Goal: Task Accomplishment & Management: Complete application form

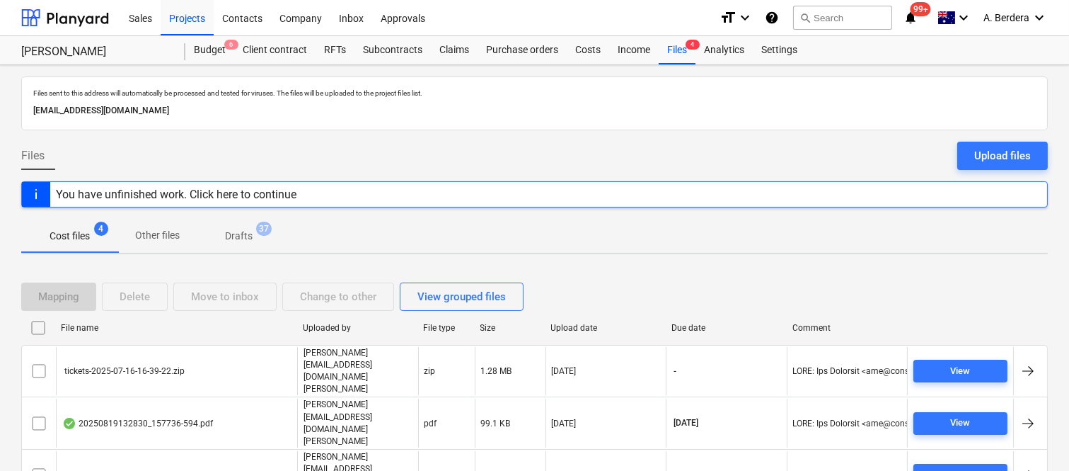
scroll to position [30, 0]
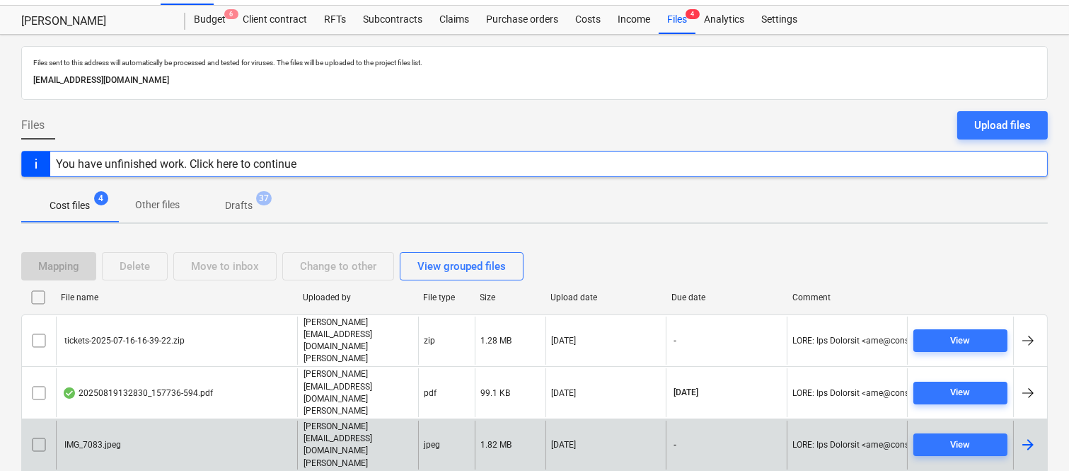
click at [151, 420] on div "IMG_7083.jpeg" at bounding box center [176, 444] width 241 height 49
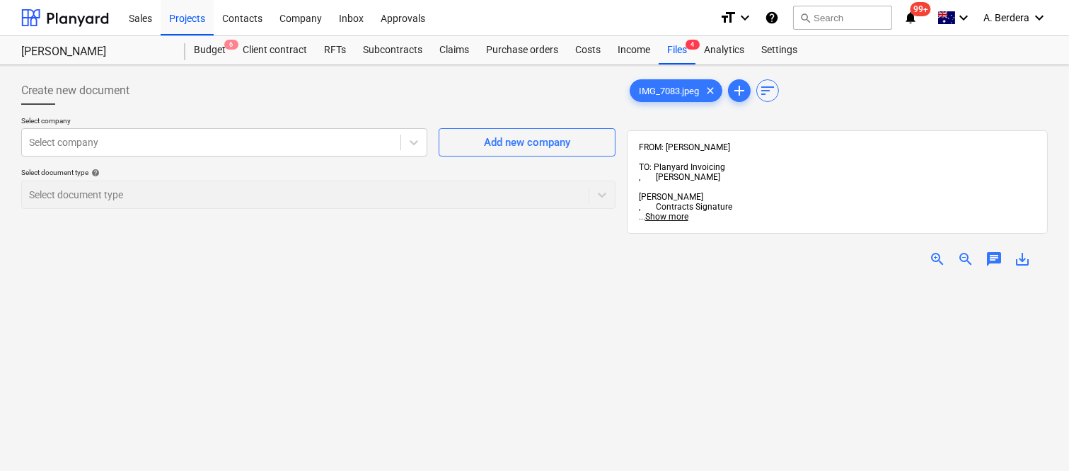
click at [938, 251] on span "zoom_in" at bounding box center [937, 259] width 17 height 17
click at [287, 137] on div at bounding box center [211, 142] width 365 height 14
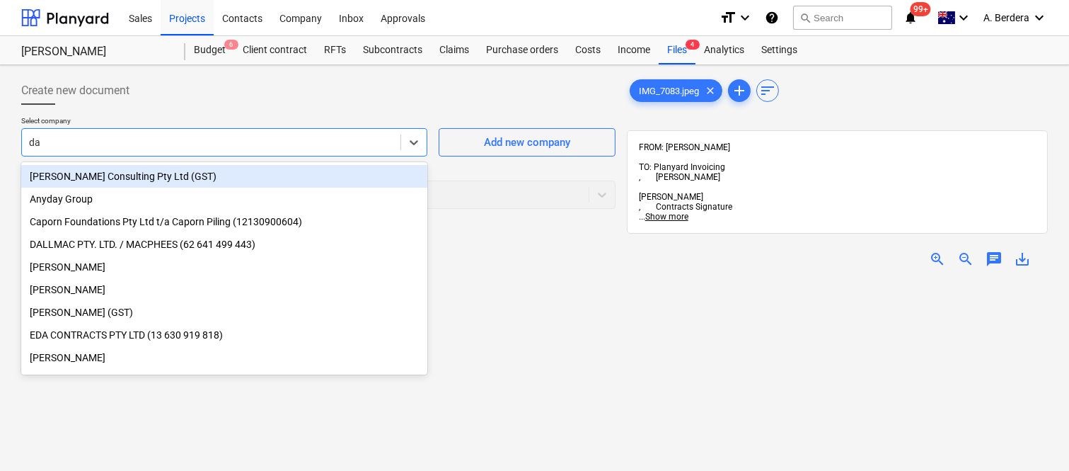
type input "[PERSON_NAME]"
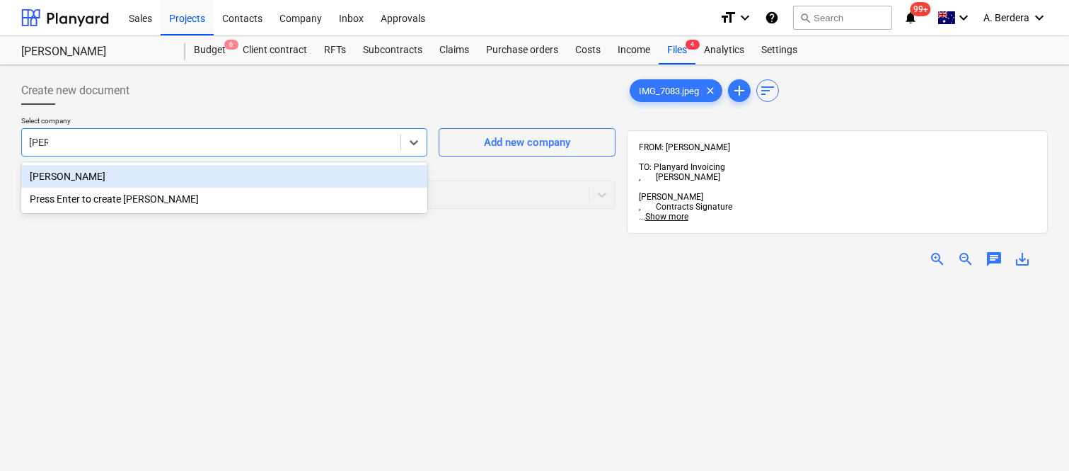
click at [193, 173] on div "[PERSON_NAME]" at bounding box center [224, 176] width 406 height 23
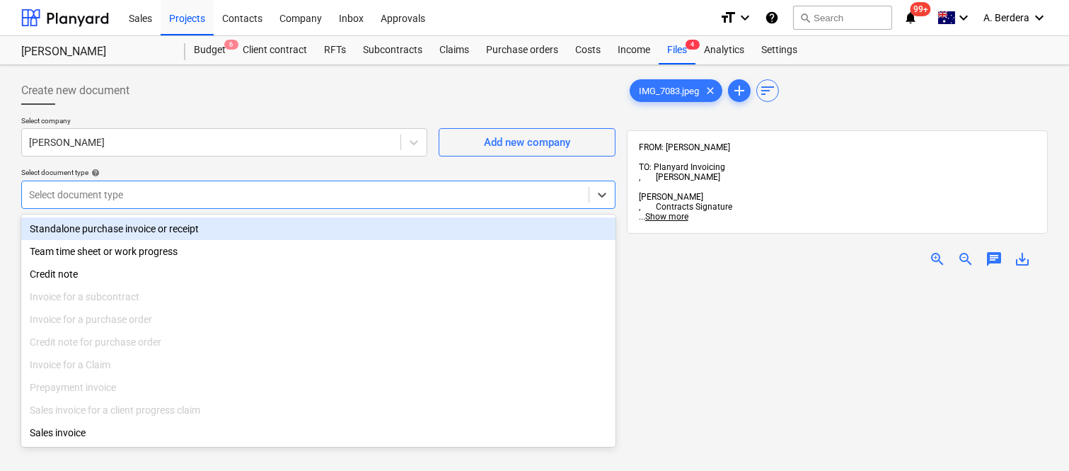
click at [275, 188] on div at bounding box center [305, 195] width 553 height 14
click at [294, 224] on div "Standalone purchase invoice or receipt" at bounding box center [318, 228] width 595 height 23
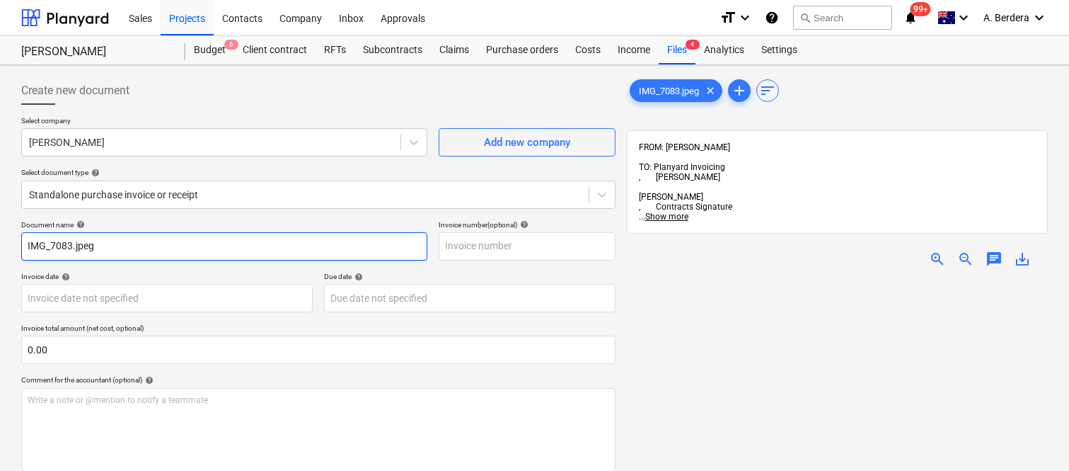
click at [196, 244] on input "IMG_7083.jpeg" at bounding box center [224, 246] width 406 height 28
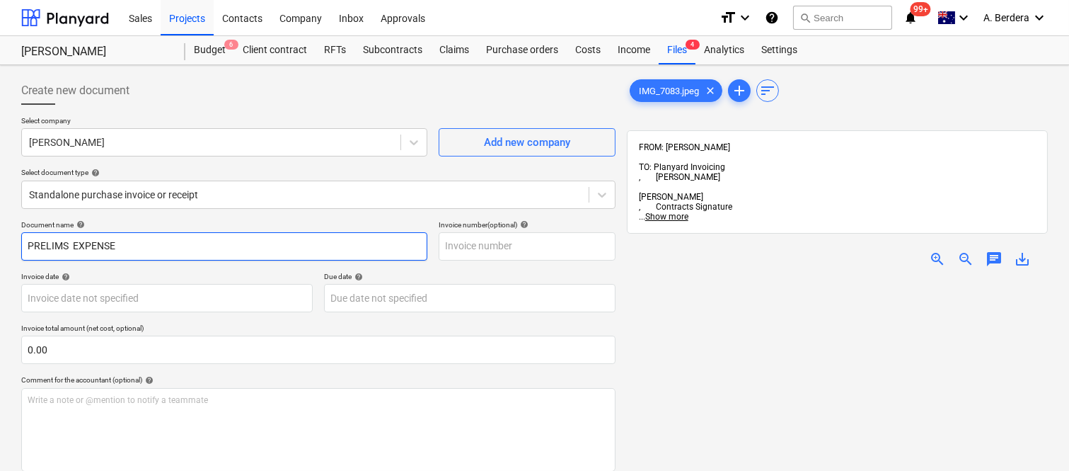
type input "PRELIMS EXPENSE"
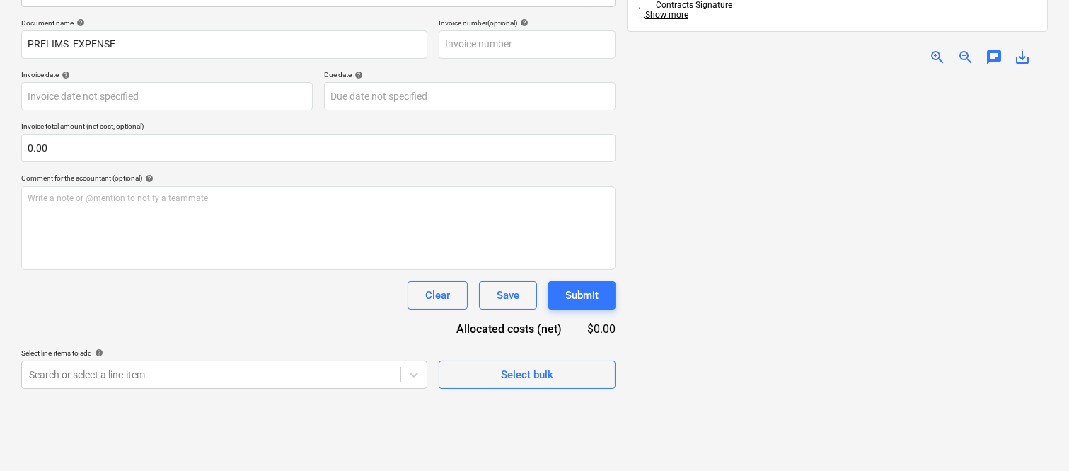
click at [937, 49] on span "zoom_in" at bounding box center [937, 57] width 17 height 17
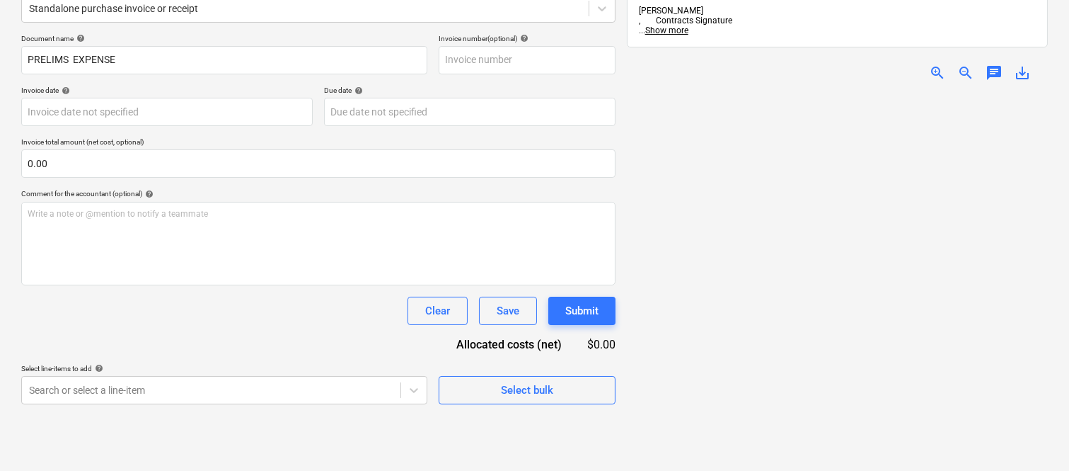
scroll to position [202, 0]
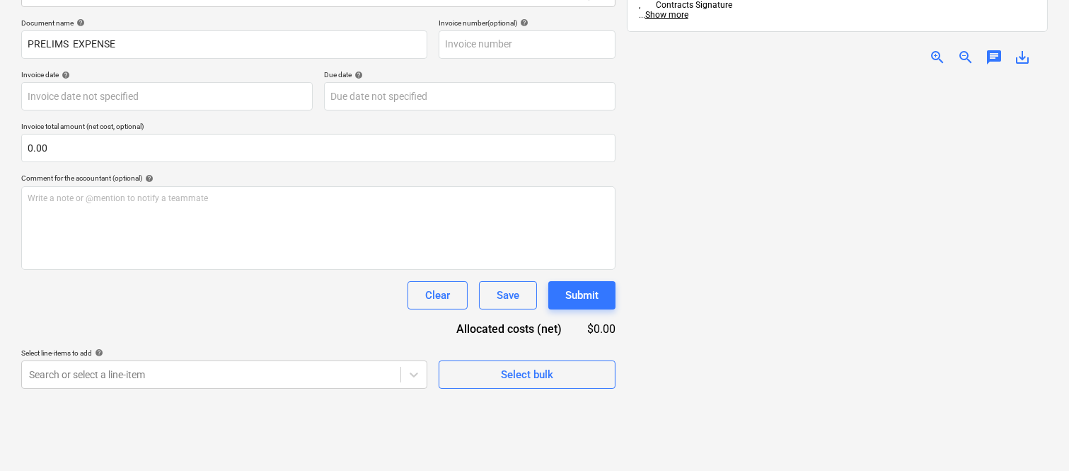
drag, startPoint x: 994, startPoint y: 109, endPoint x: 845, endPoint y: 100, distance: 149.6
click at [937, 49] on span "zoom_in" at bounding box center [937, 57] width 17 height 17
click at [968, 49] on span "zoom_out" at bounding box center [966, 57] width 17 height 17
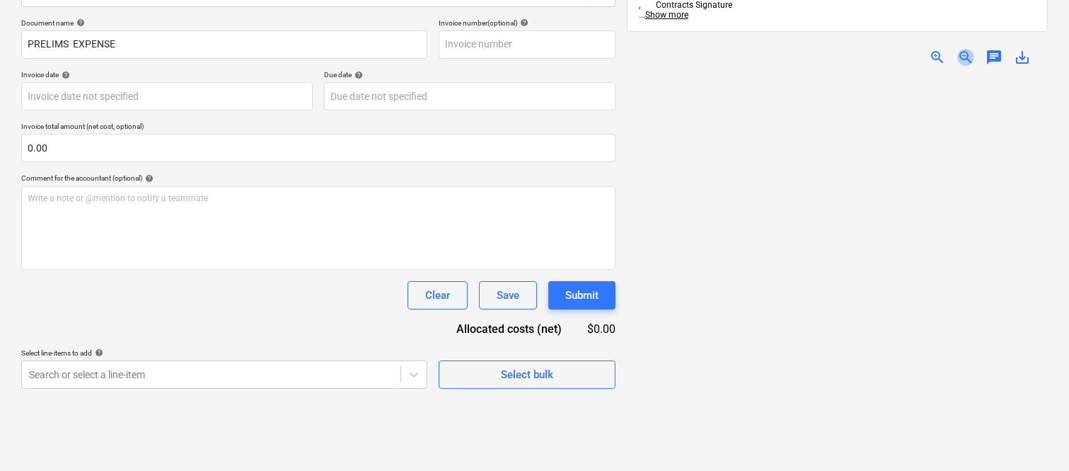
click at [968, 49] on span "zoom_out" at bounding box center [966, 57] width 17 height 17
click at [938, 49] on span "zoom_in" at bounding box center [937, 57] width 17 height 17
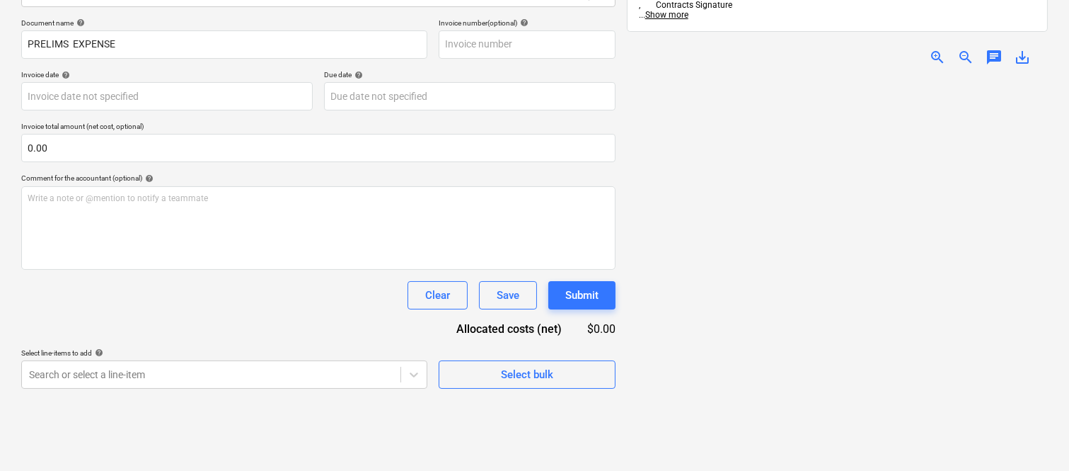
click at [964, 49] on span "zoom_out" at bounding box center [966, 57] width 17 height 17
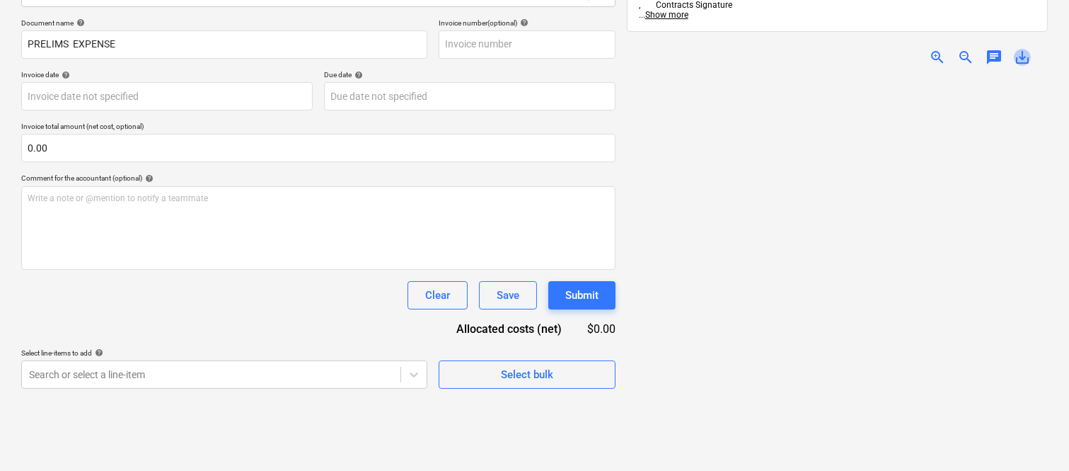
click at [1022, 49] on span "save_alt" at bounding box center [1022, 57] width 17 height 17
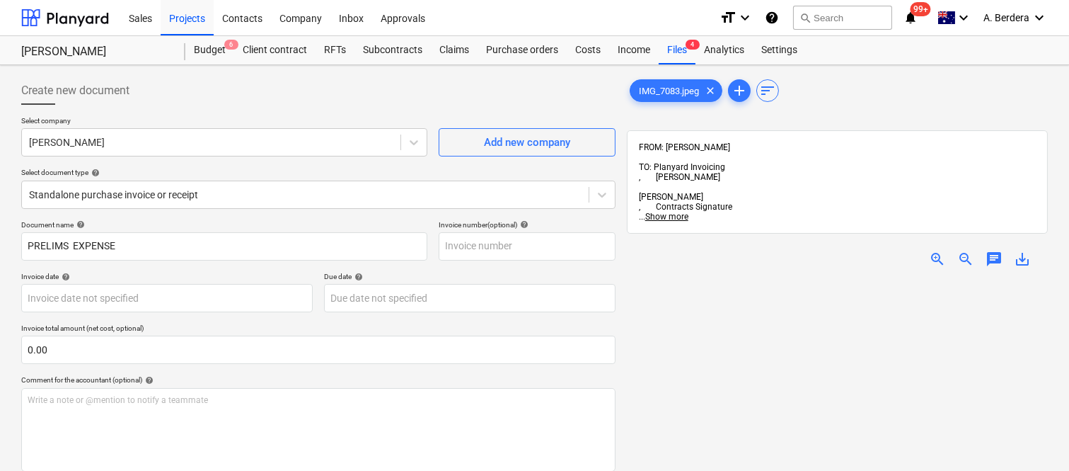
scroll to position [0, 0]
click at [470, 248] on input "text" at bounding box center [527, 246] width 177 height 28
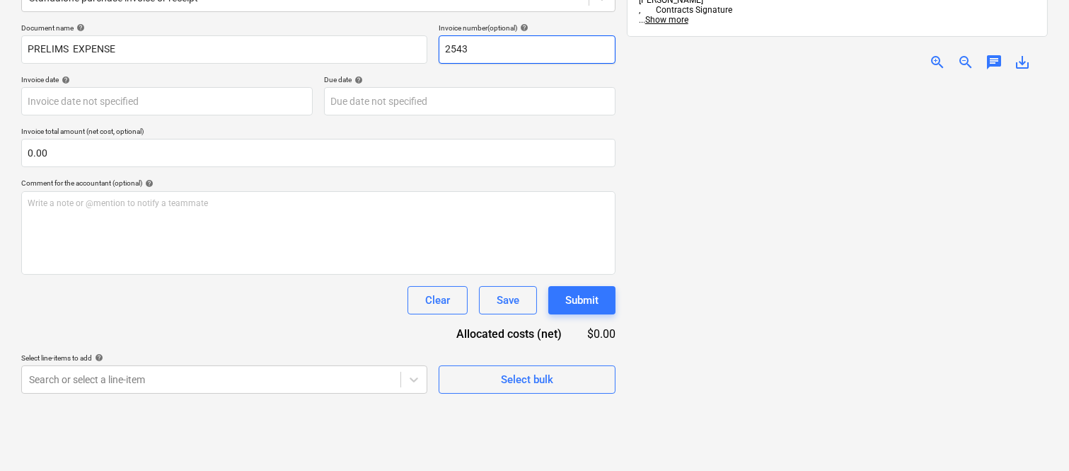
scroll to position [202, 0]
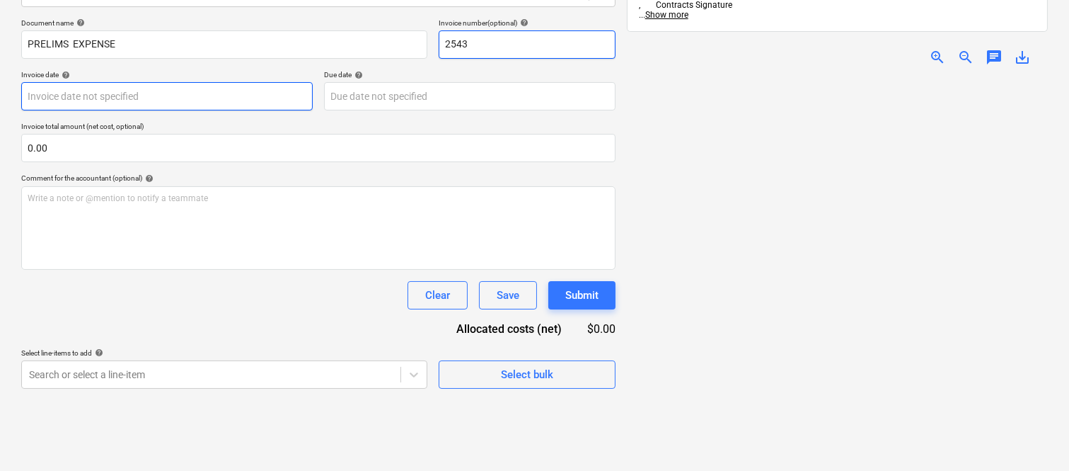
type input "2543"
click at [99, 93] on body "Sales Projects Contacts Company Inbox Approvals format_size keyboard_arrow_down…" at bounding box center [534, 33] width 1069 height 471
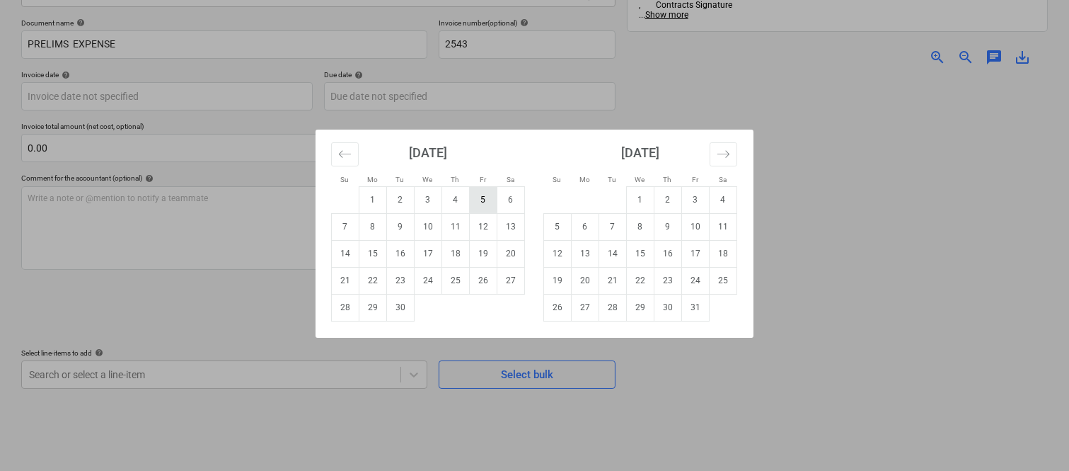
click at [483, 207] on td "5" at bounding box center [484, 199] width 28 height 27
type input "[DATE]"
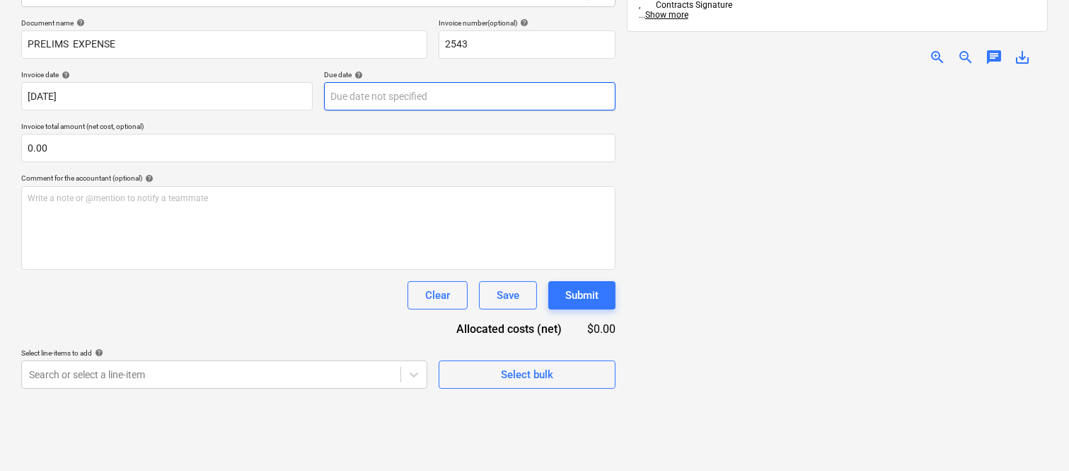
click at [381, 95] on body "Sales Projects Contacts Company Inbox Approvals format_size keyboard_arrow_down…" at bounding box center [534, 33] width 1069 height 471
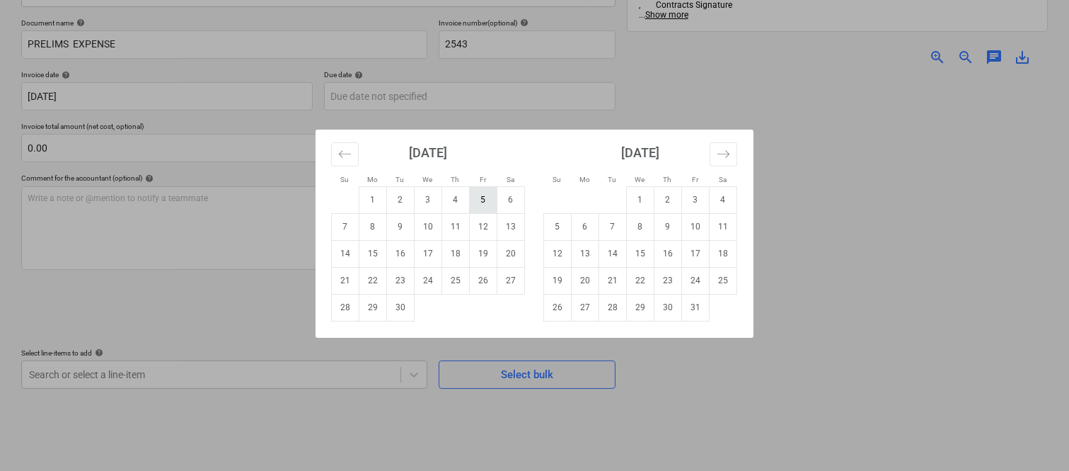
click at [488, 199] on td "5" at bounding box center [484, 199] width 28 height 27
type input "[DATE]"
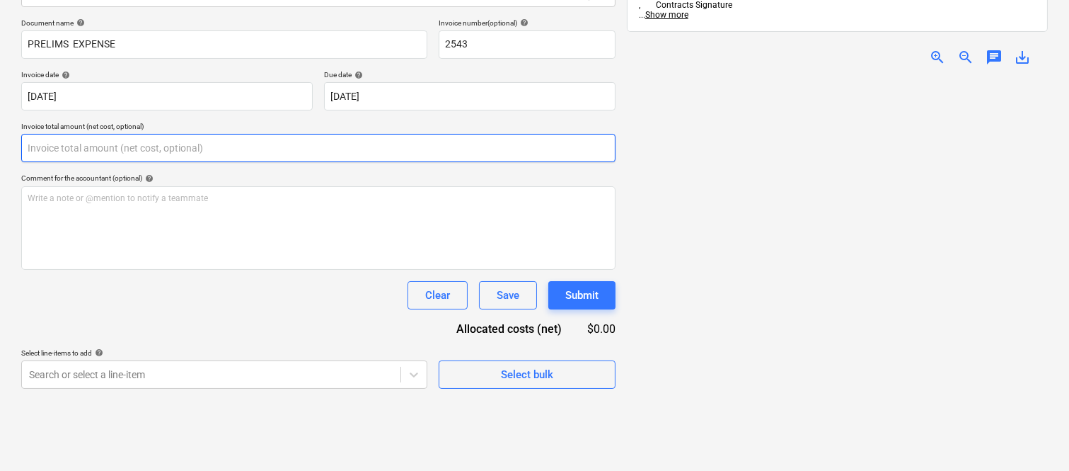
click at [47, 142] on input "text" at bounding box center [318, 148] width 595 height 28
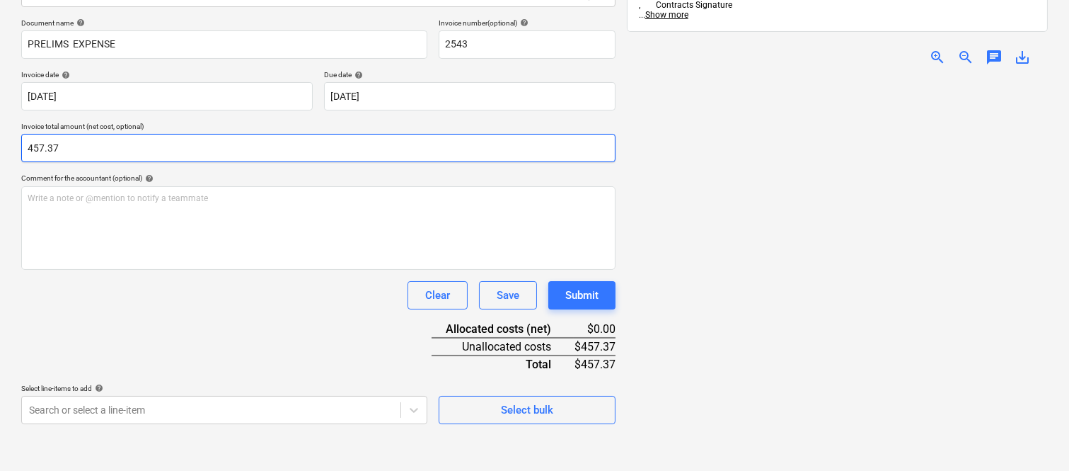
type input "457.37"
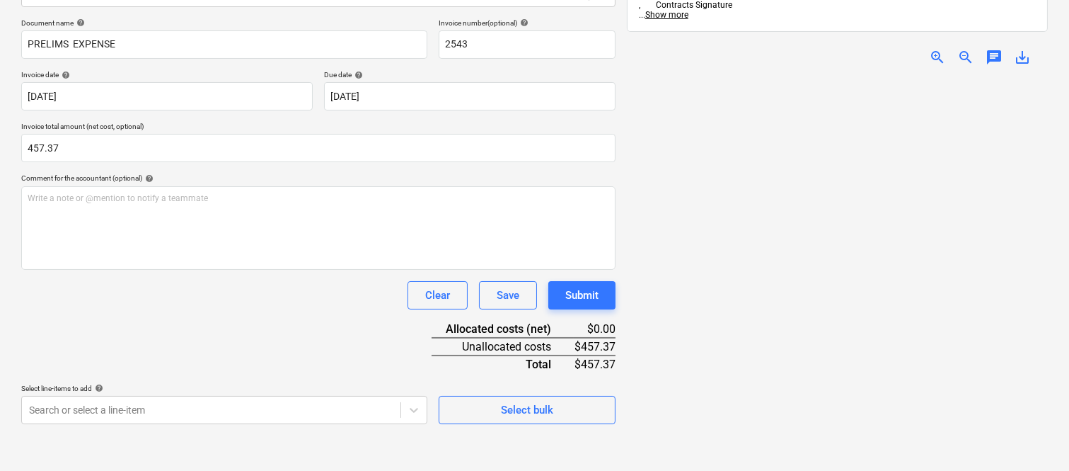
click at [134, 301] on div "Clear Save Submit" at bounding box center [318, 295] width 595 height 28
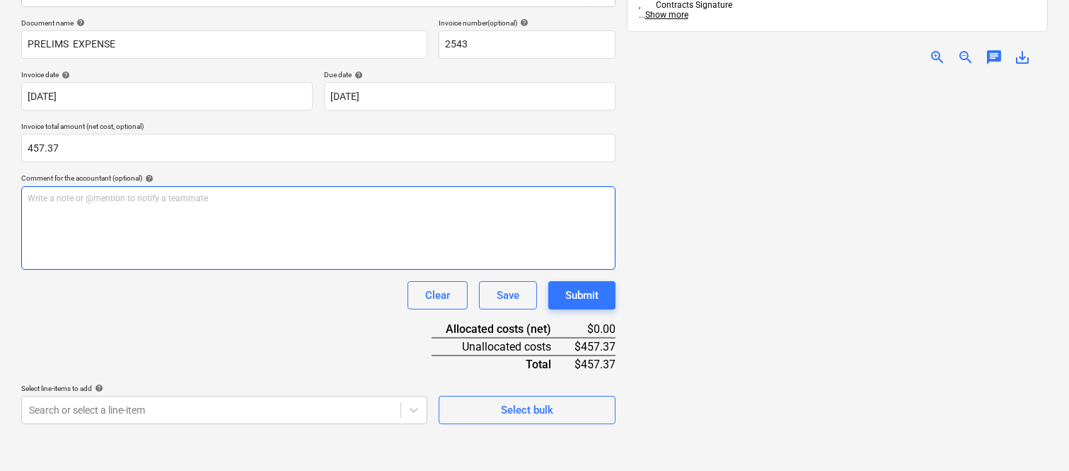
click at [131, 222] on div "Write a note or @mention to notify a teammate [PERSON_NAME]" at bounding box center [318, 228] width 595 height 84
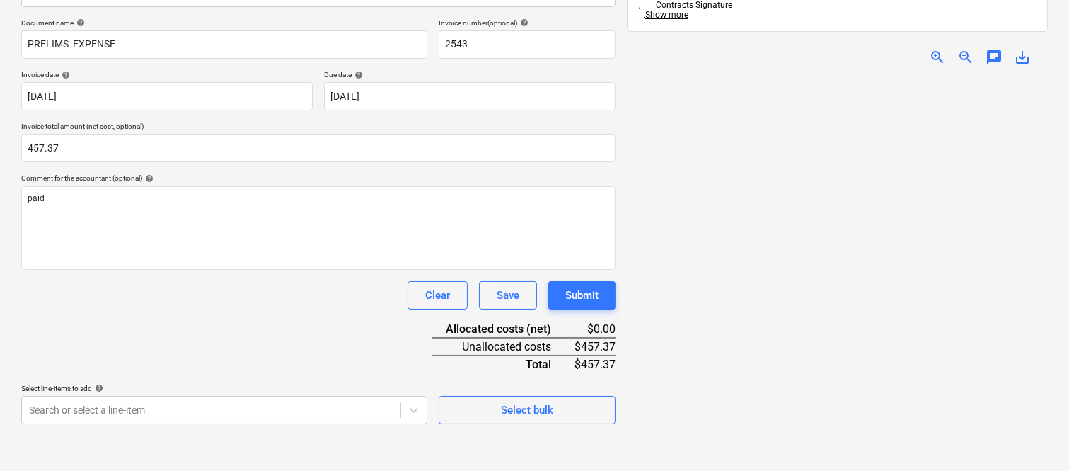
click at [185, 333] on div "Document name help PRELIMS EXPENSE Invoice number (optional) help 2543 Invoice …" at bounding box center [318, 221] width 595 height 406
click at [214, 269] on body "Sales Projects Contacts Company Inbox Approvals format_size keyboard_arrow_down…" at bounding box center [534, 33] width 1069 height 471
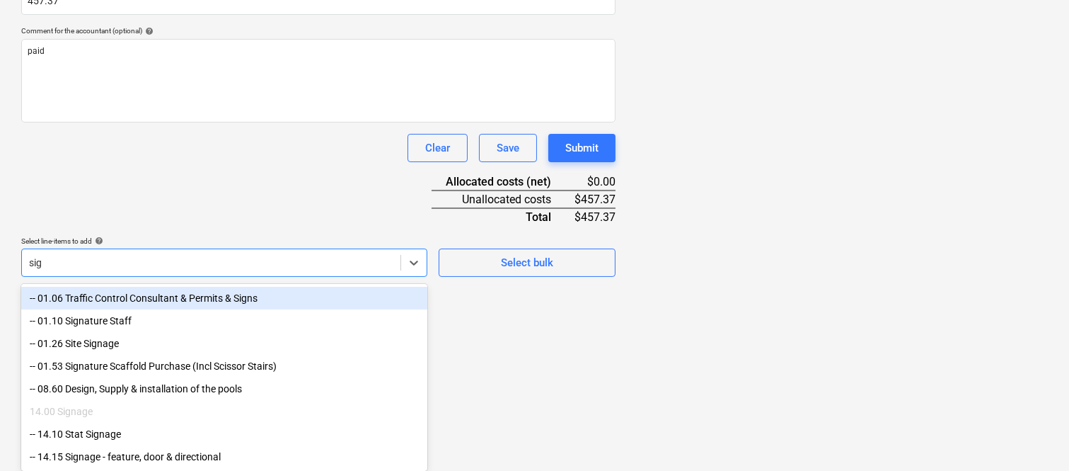
scroll to position [351, 0]
type input "sign"
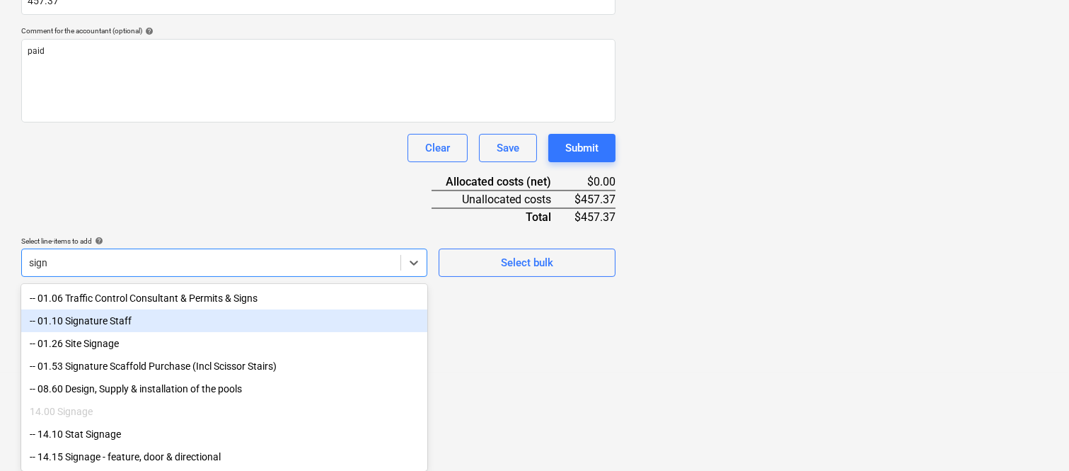
click at [112, 324] on div "-- 01.10 Signature Staff" at bounding box center [224, 320] width 406 height 23
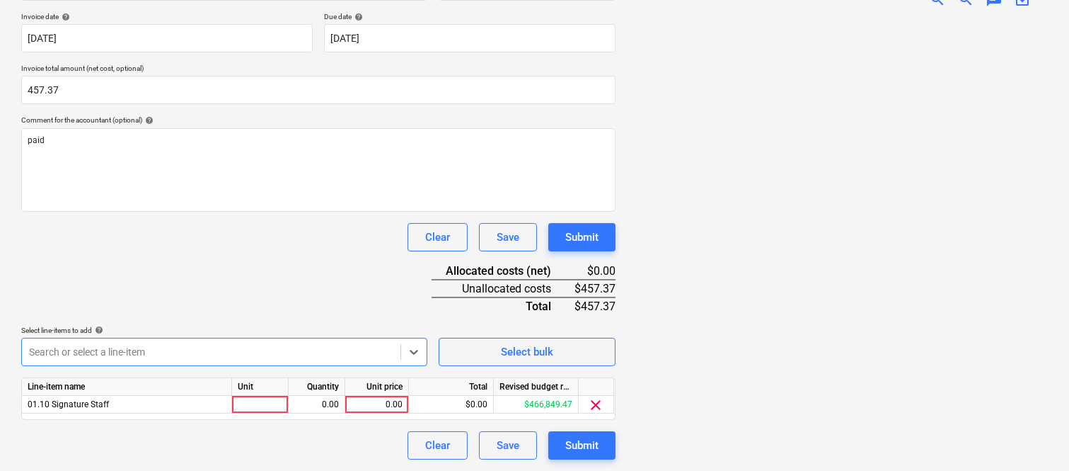
click at [209, 262] on div "Document name help PRELIMS EXPENSE Invoice number (optional) help 2543 Invoice …" at bounding box center [318, 209] width 595 height 499
click at [202, 268] on div "Document name help PRELIMS EXPENSE Invoice number (optional) help 2543 Invoice …" at bounding box center [318, 209] width 595 height 499
click at [264, 401] on div at bounding box center [260, 405] width 57 height 18
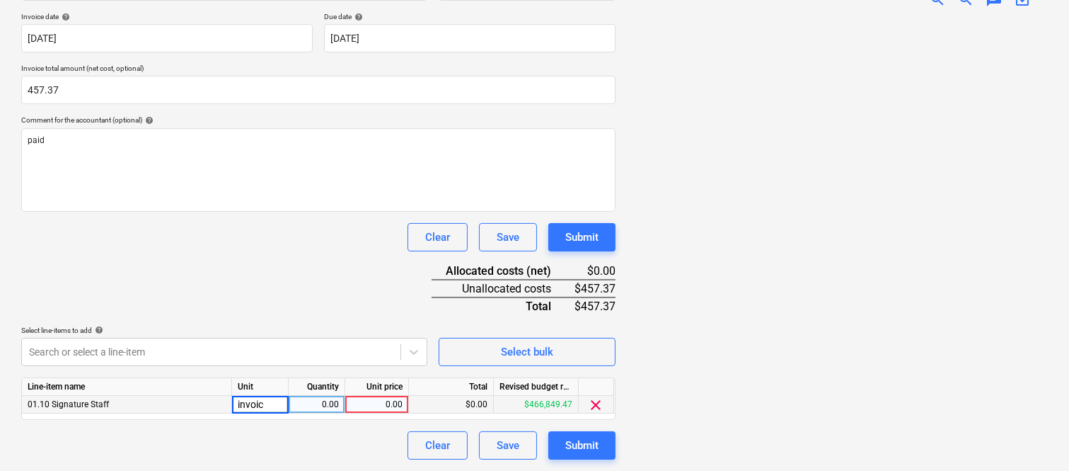
type input "invoice"
click at [334, 404] on div "0.00" at bounding box center [316, 405] width 45 height 18
type input "1"
click at [372, 407] on div "0.00" at bounding box center [377, 405] width 52 height 18
type input "457.37"
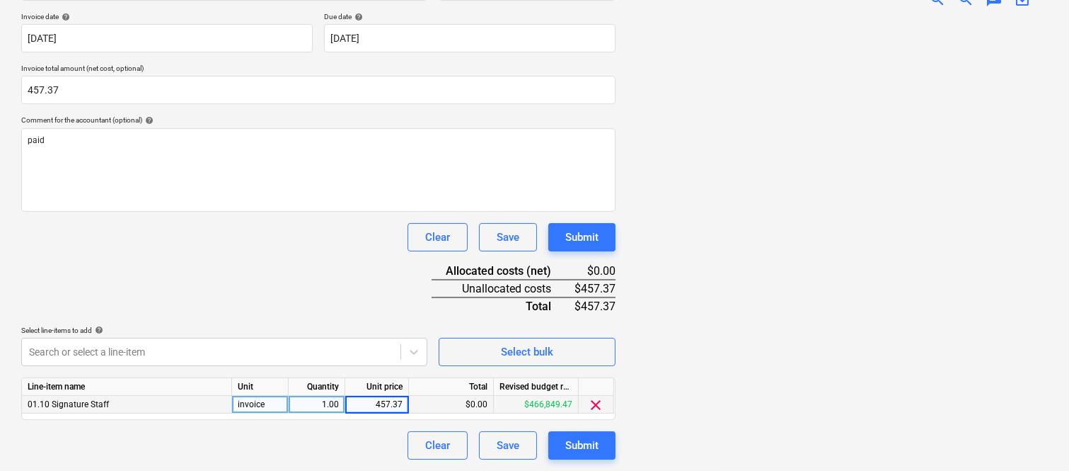
click at [351, 429] on div "Document name help PRELIMS EXPENSE Invoice number (optional) help 2543 Invoice …" at bounding box center [318, 209] width 595 height 499
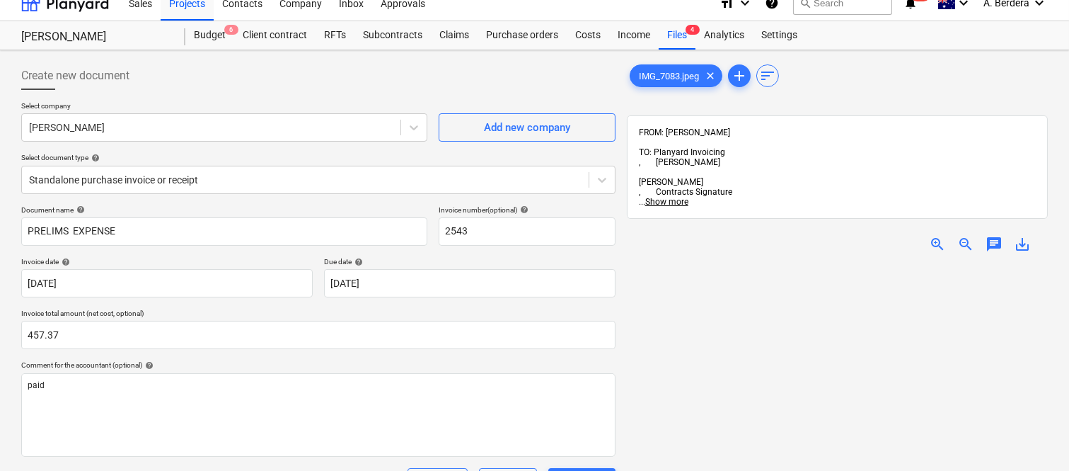
scroll to position [0, 0]
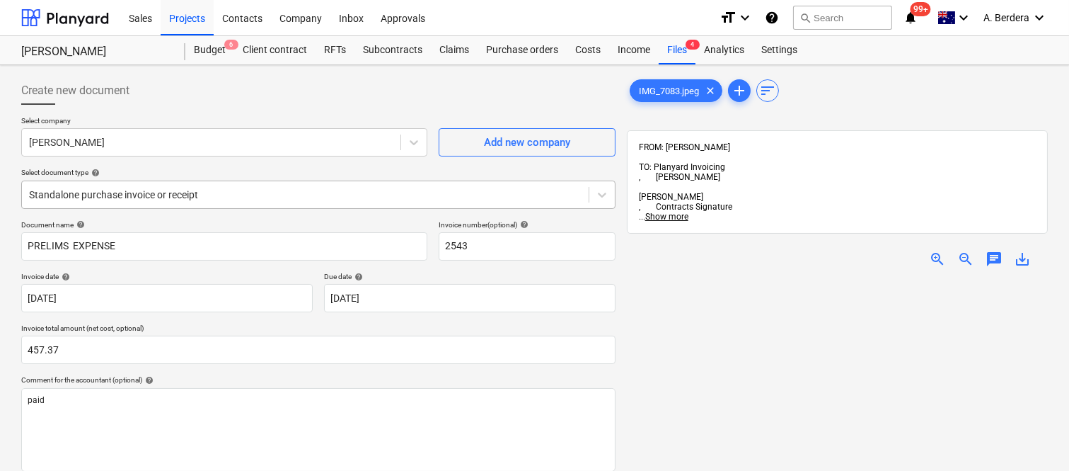
click at [309, 191] on div at bounding box center [305, 195] width 553 height 14
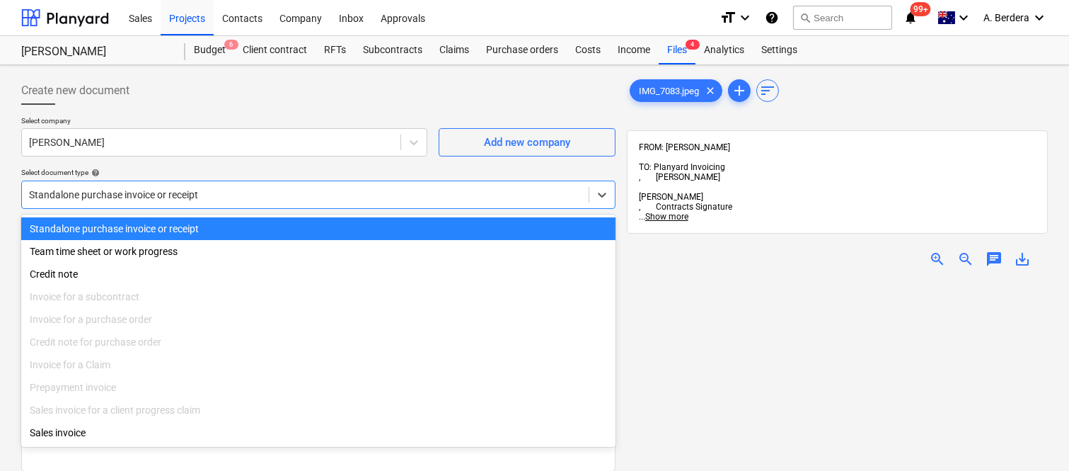
click at [331, 229] on div "Standalone purchase invoice or receipt" at bounding box center [318, 228] width 595 height 23
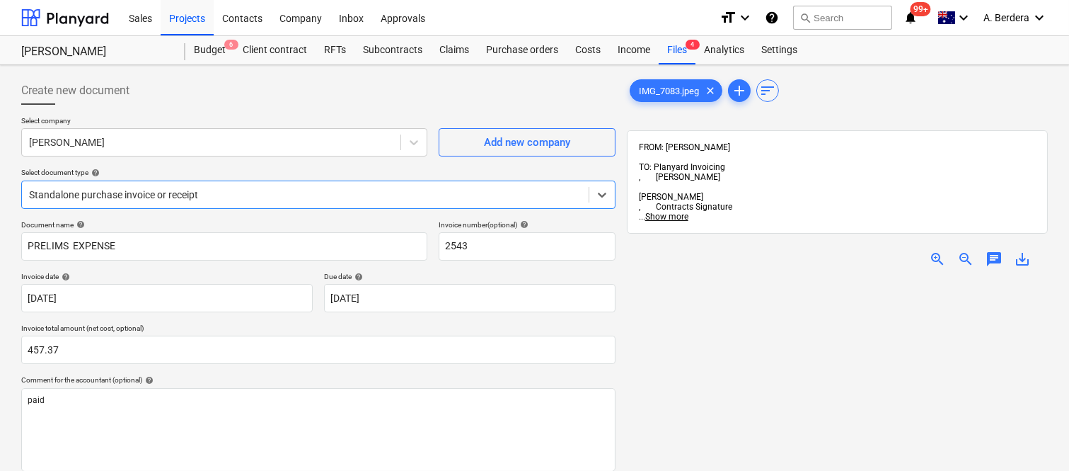
click at [352, 195] on div at bounding box center [305, 195] width 553 height 14
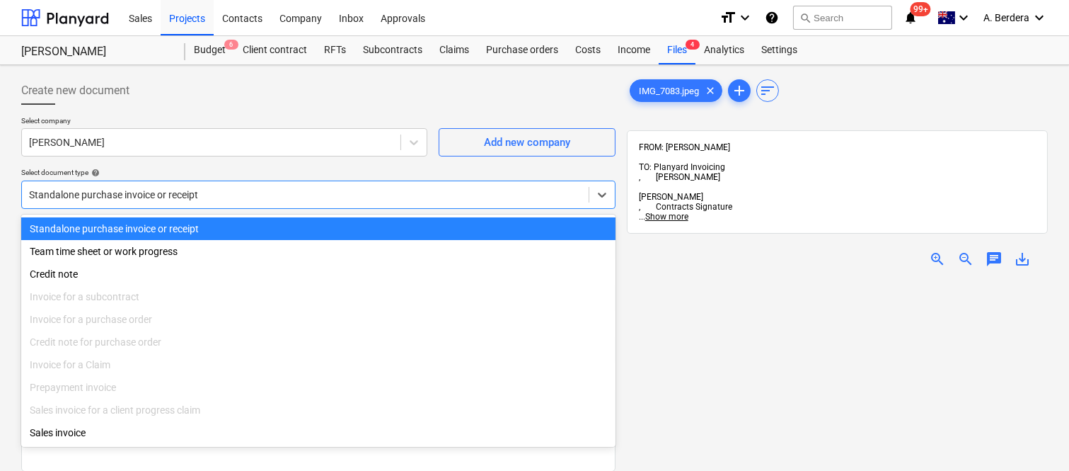
click at [373, 229] on div "Standalone purchase invoice or receipt" at bounding box center [318, 228] width 595 height 23
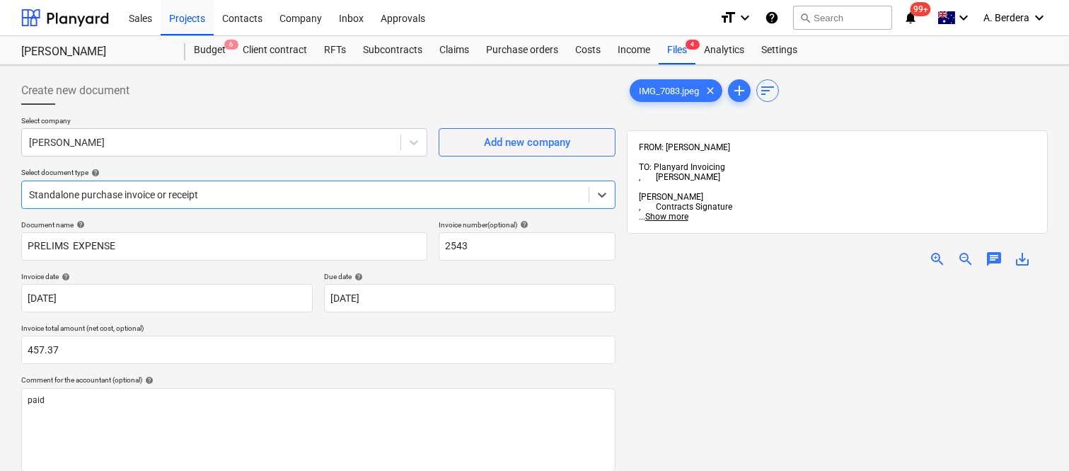
click at [251, 194] on div at bounding box center [305, 195] width 553 height 14
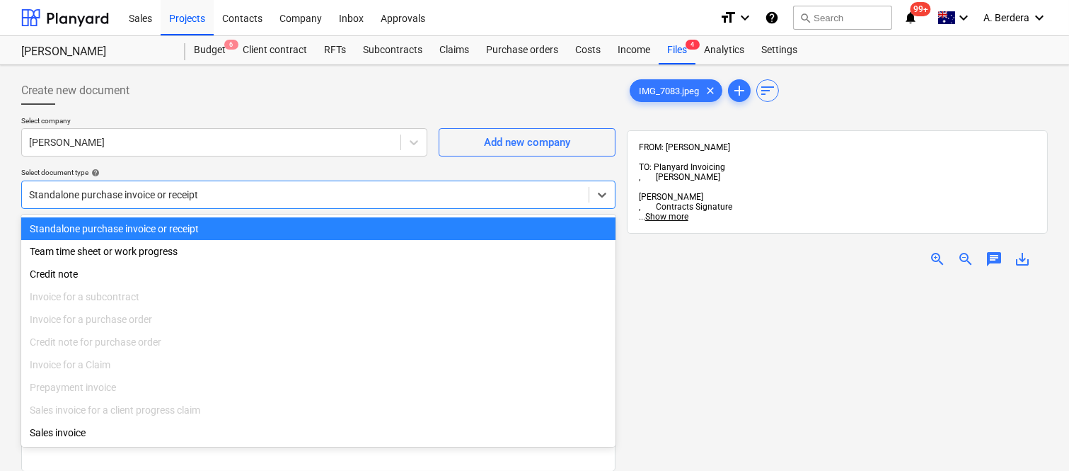
click at [262, 225] on div "Standalone purchase invoice or receipt" at bounding box center [318, 228] width 595 height 23
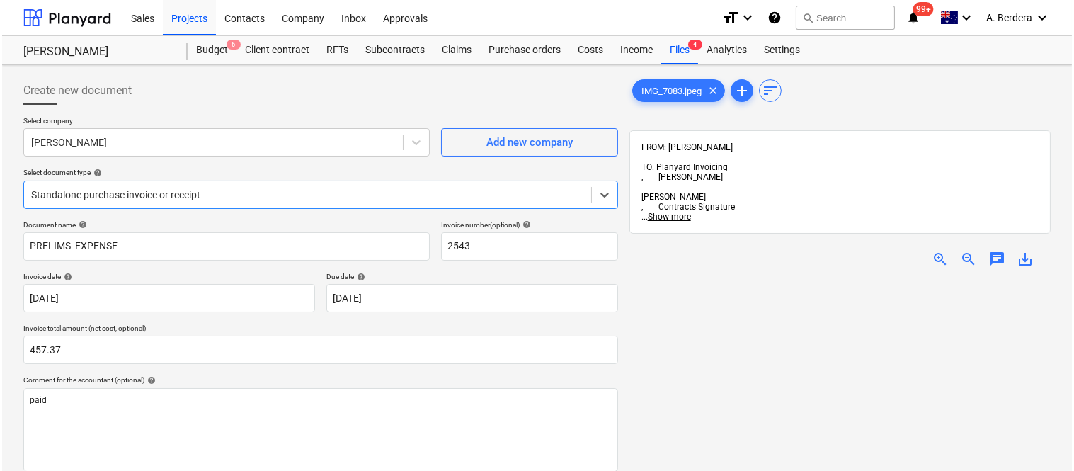
scroll to position [260, 0]
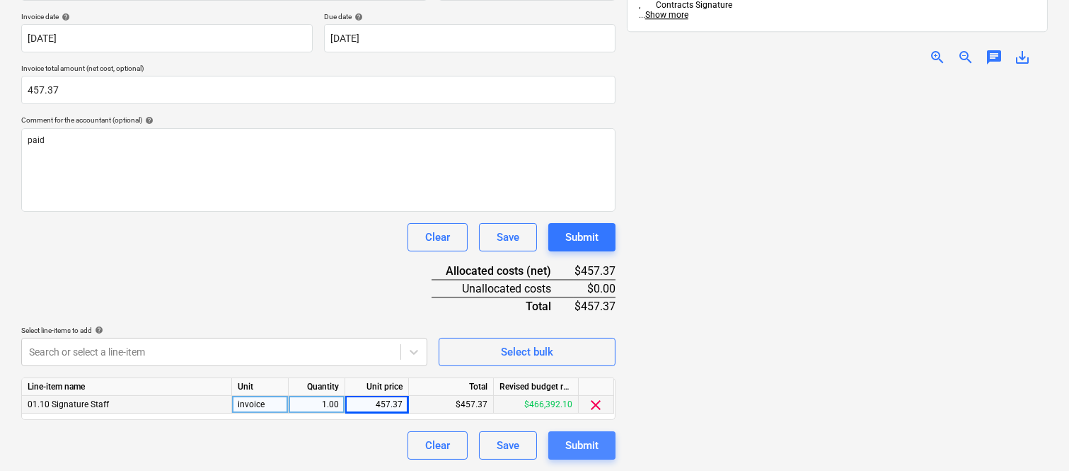
click at [583, 442] on div "Submit" at bounding box center [582, 445] width 33 height 18
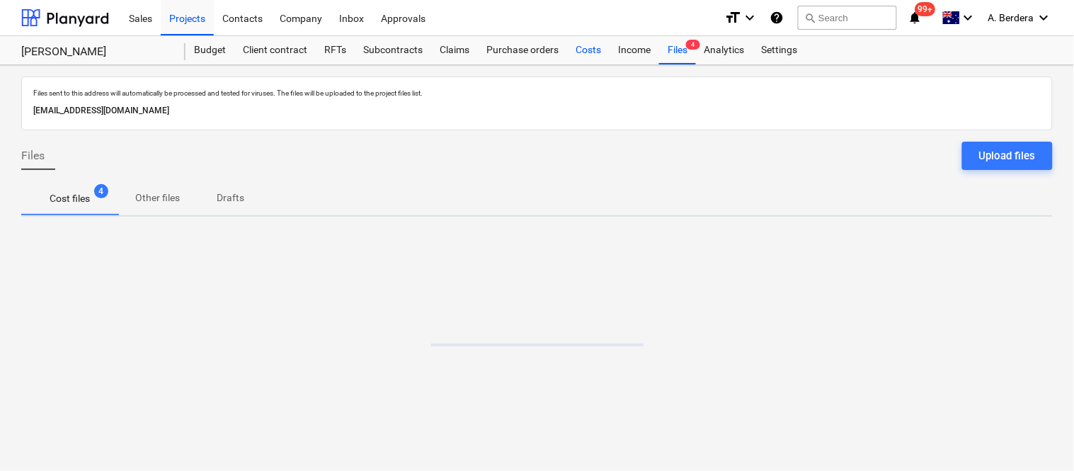
click at [585, 51] on div "Costs" at bounding box center [588, 50] width 42 height 28
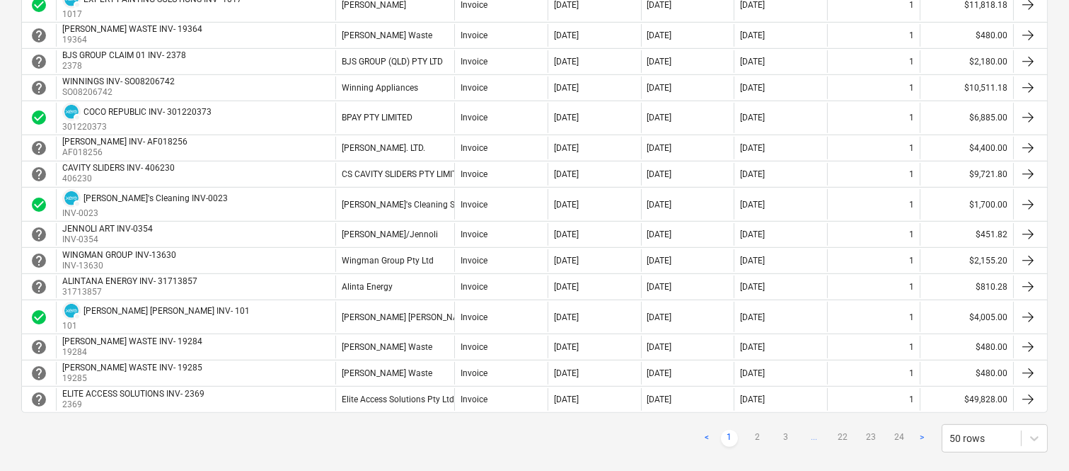
scroll to position [1251, 0]
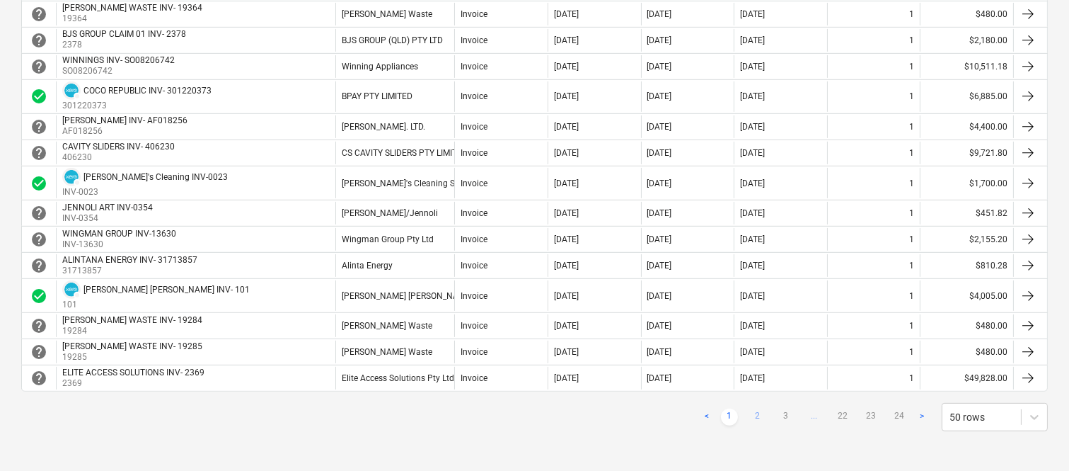
click at [759, 416] on link "2" at bounding box center [758, 416] width 17 height 17
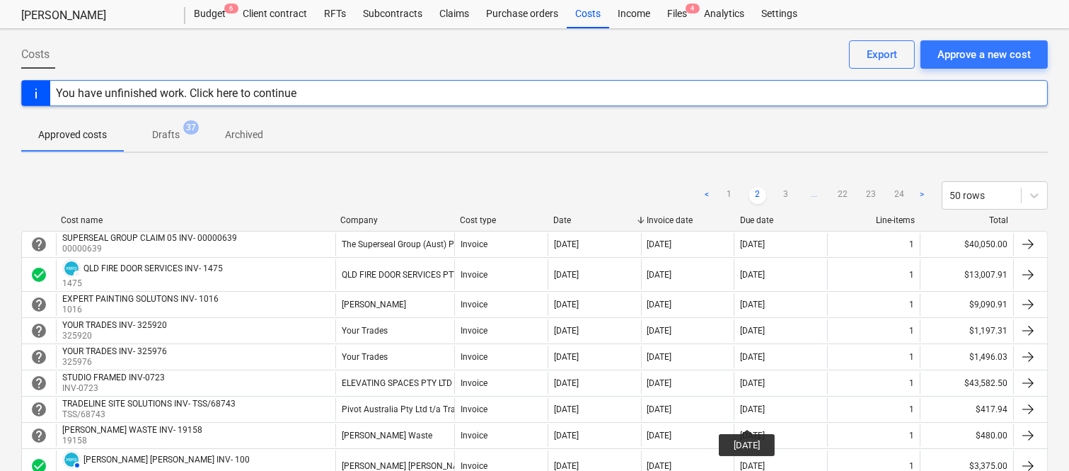
scroll to position [33, 0]
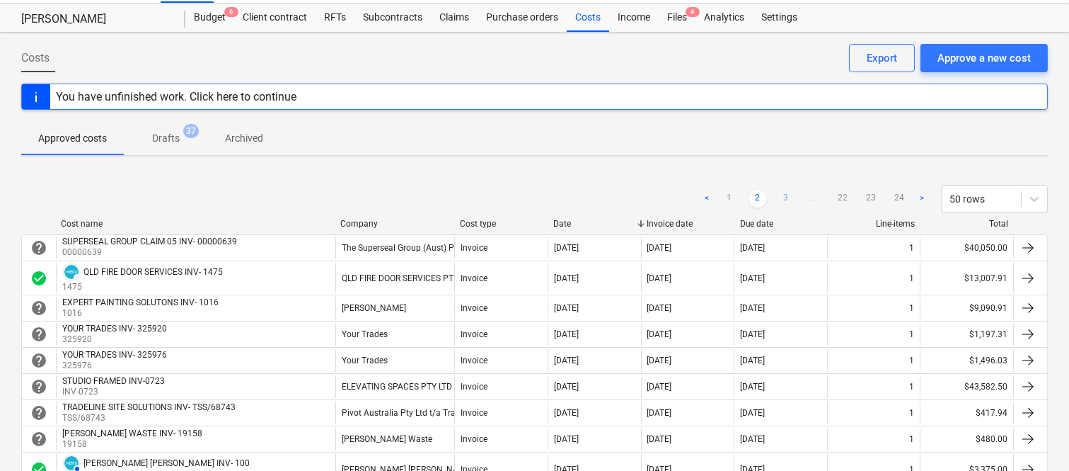
click at [784, 202] on link "3" at bounding box center [786, 198] width 17 height 17
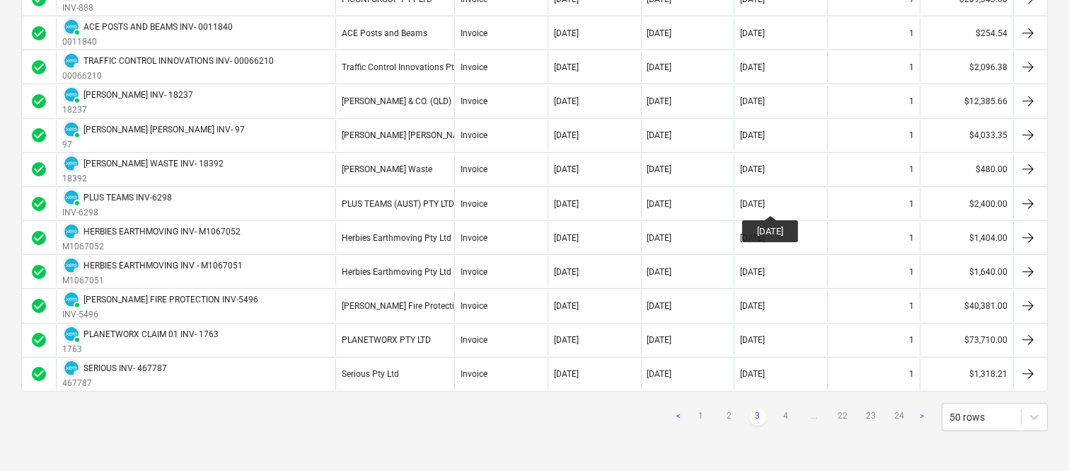
scroll to position [1536, 0]
click at [787, 414] on link "4" at bounding box center [786, 416] width 17 height 17
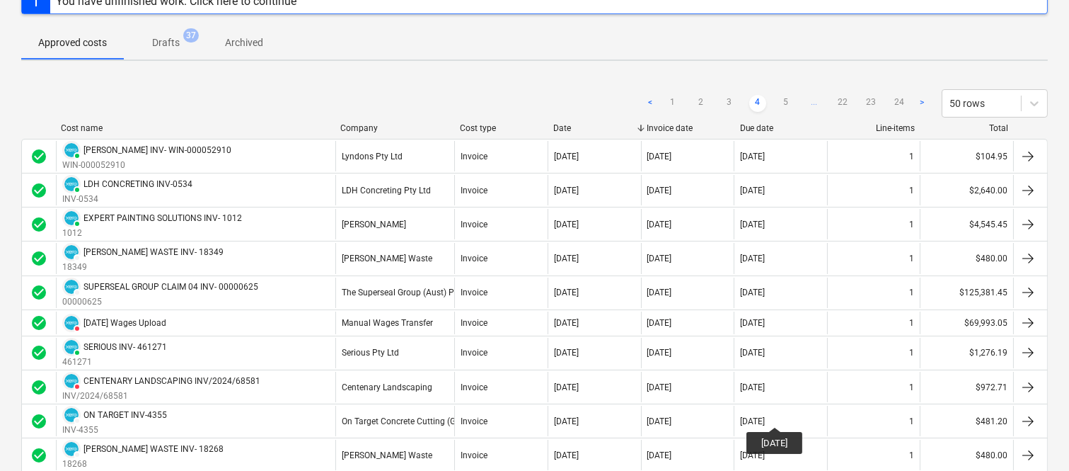
scroll to position [96, 0]
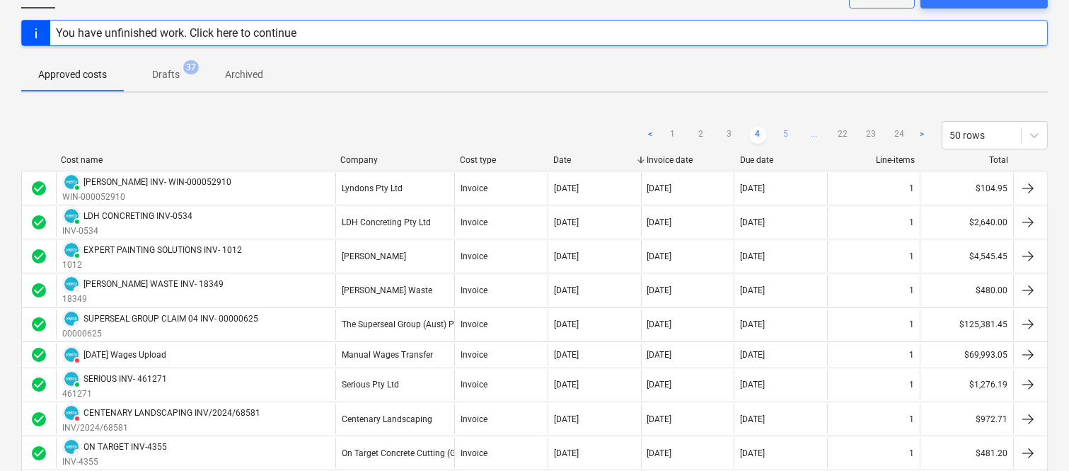
click at [786, 134] on link "5" at bounding box center [786, 135] width 17 height 17
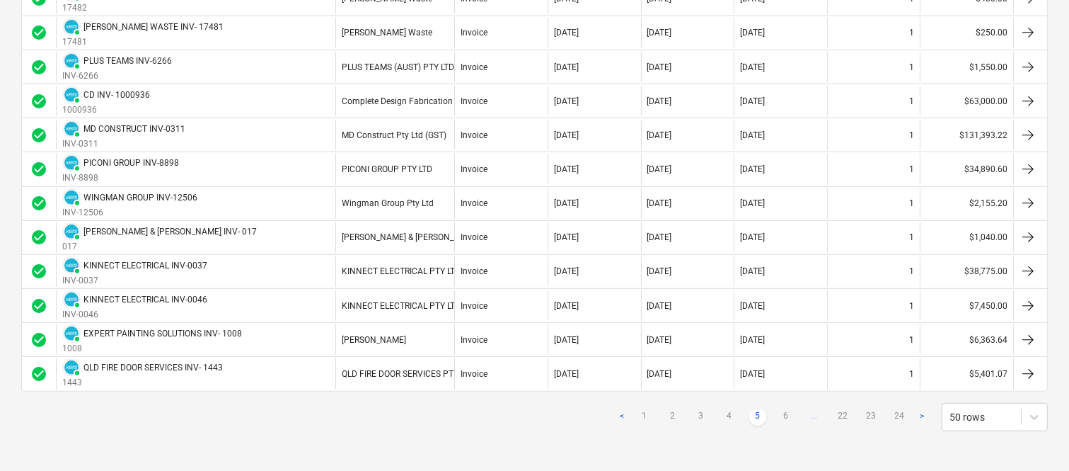
scroll to position [1567, 0]
click at [791, 415] on link "6" at bounding box center [786, 416] width 17 height 17
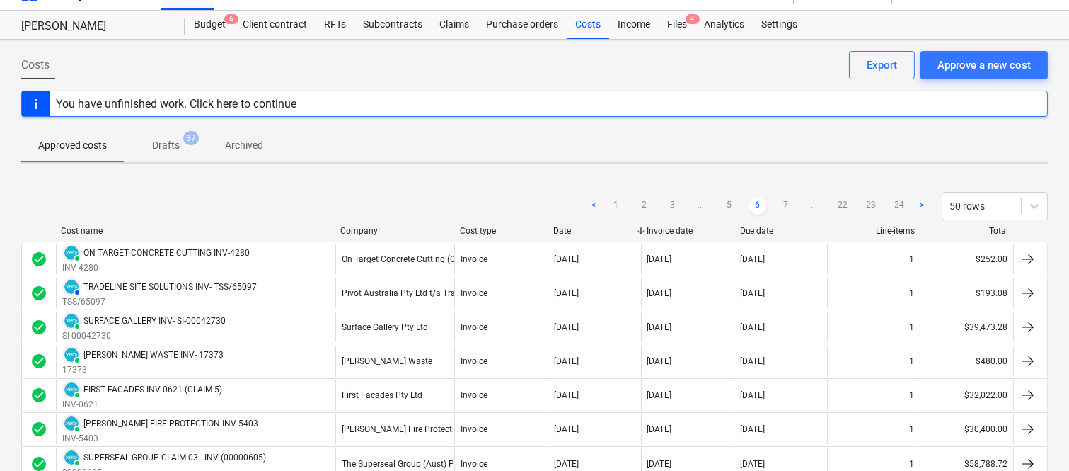
scroll to position [0, 0]
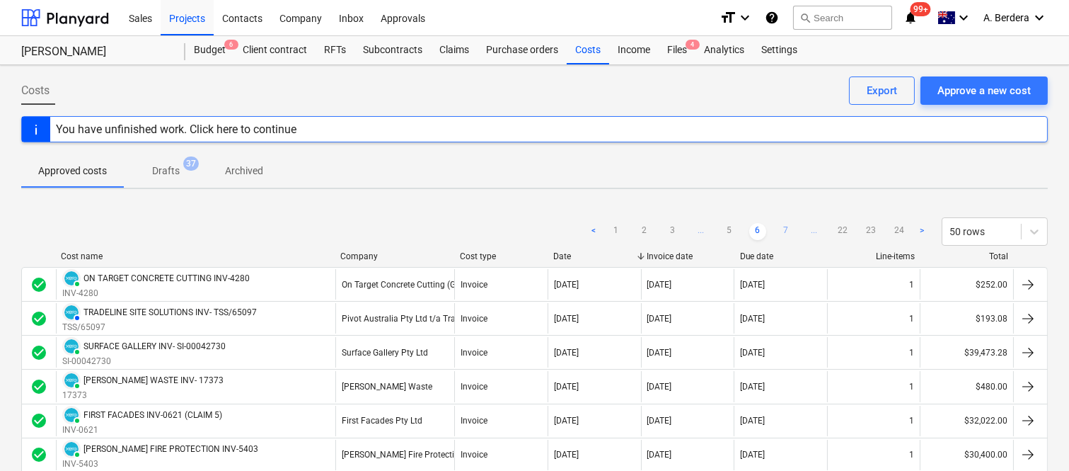
click at [788, 234] on link "7" at bounding box center [786, 231] width 17 height 17
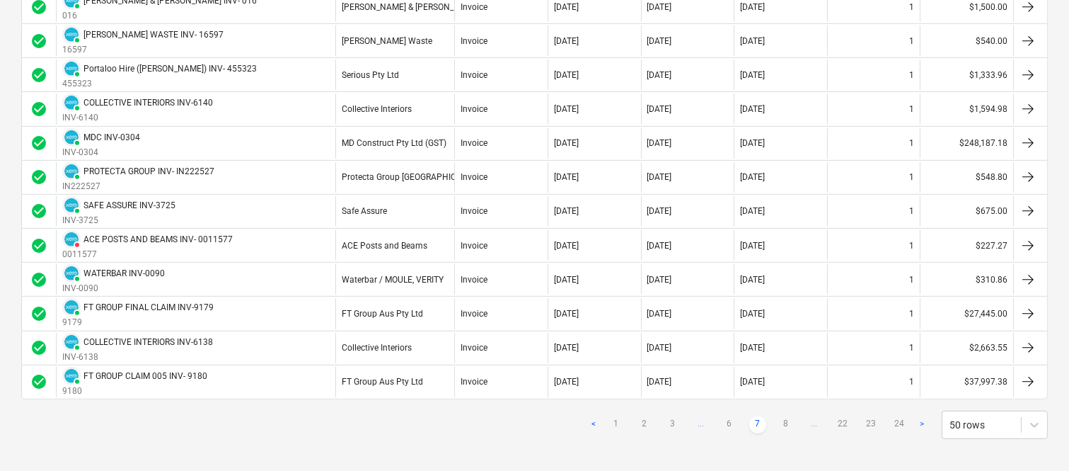
scroll to position [1583, 0]
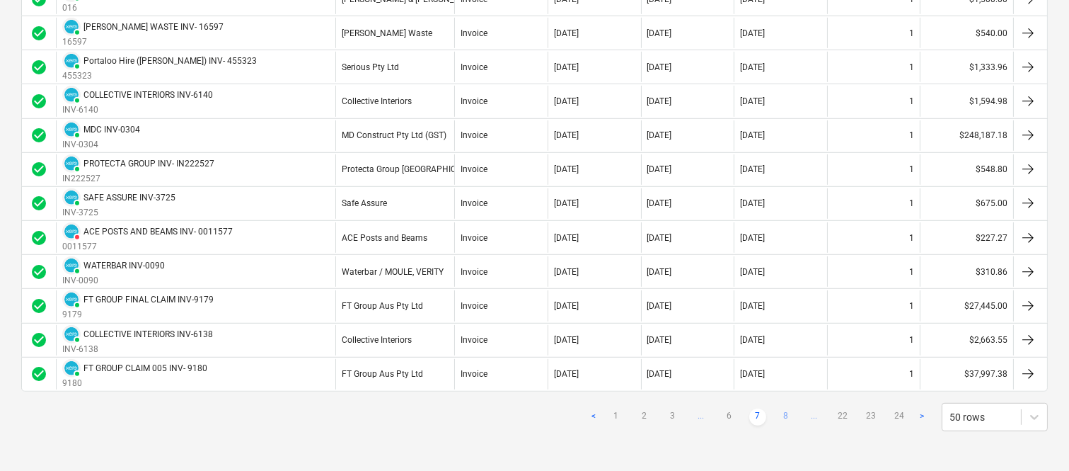
click at [783, 416] on link "8" at bounding box center [786, 416] width 17 height 17
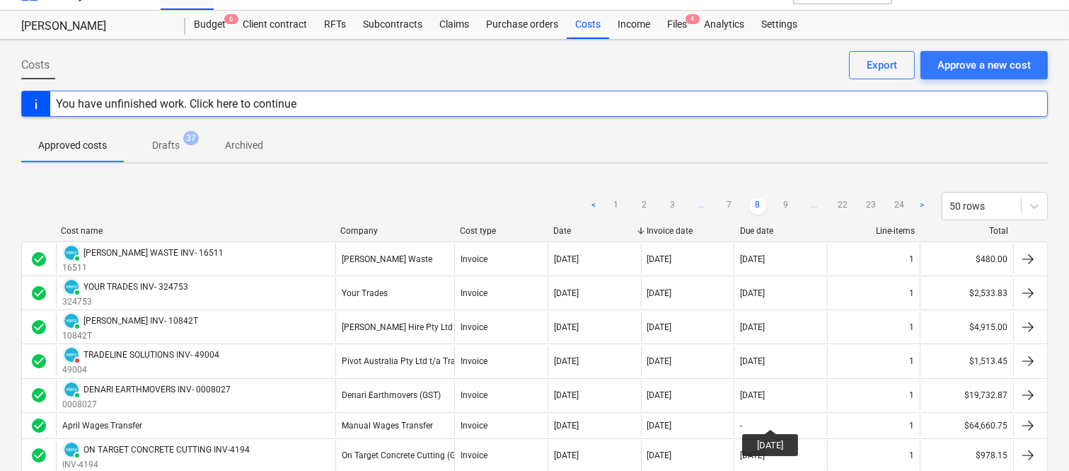
scroll to position [0, 0]
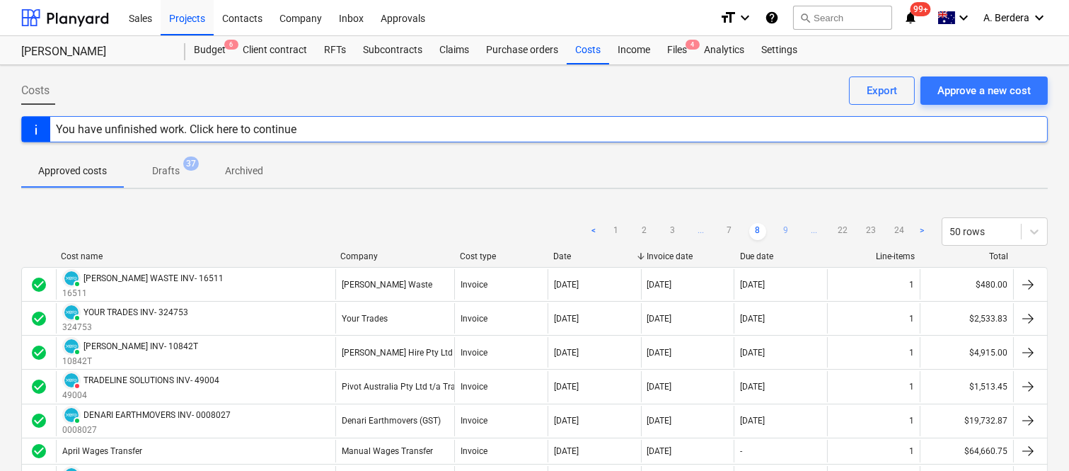
click at [787, 229] on link "9" at bounding box center [786, 231] width 17 height 17
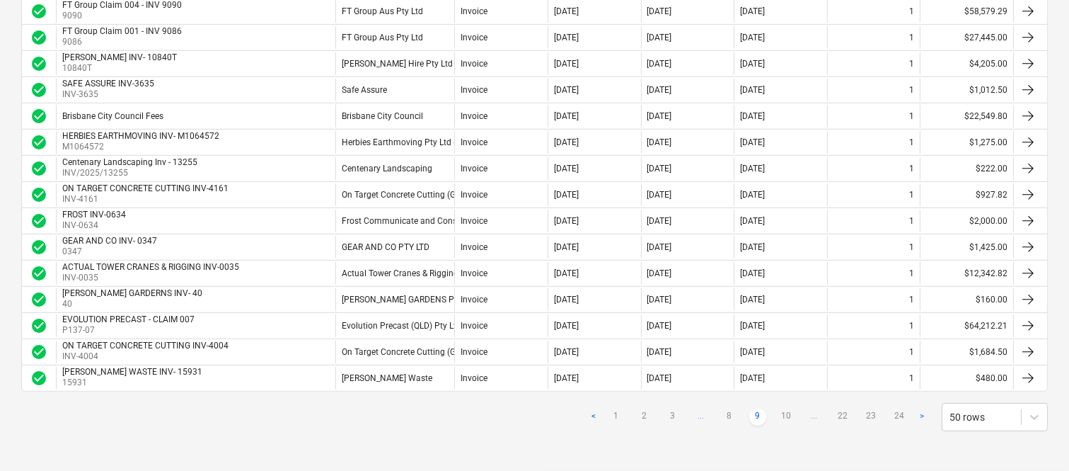
scroll to position [1228, 0]
